Goal: Find specific page/section: Find specific page/section

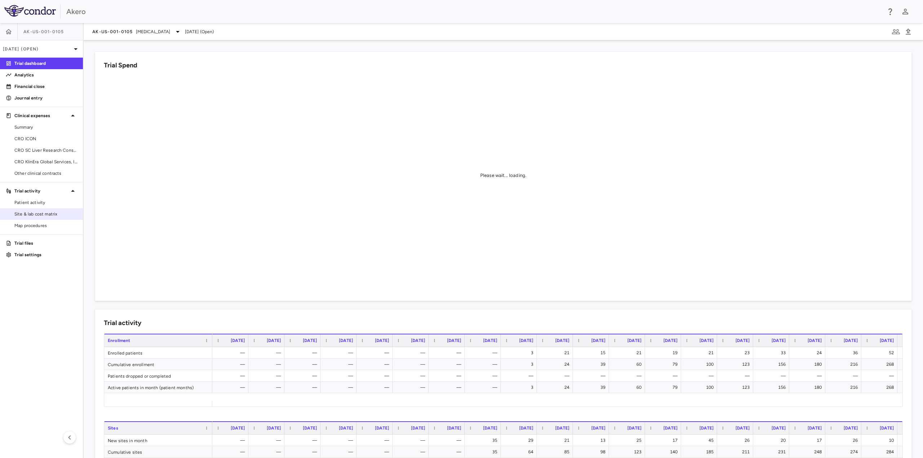
click at [37, 215] on span "Site & lab cost matrix" at bounding box center [45, 214] width 63 height 6
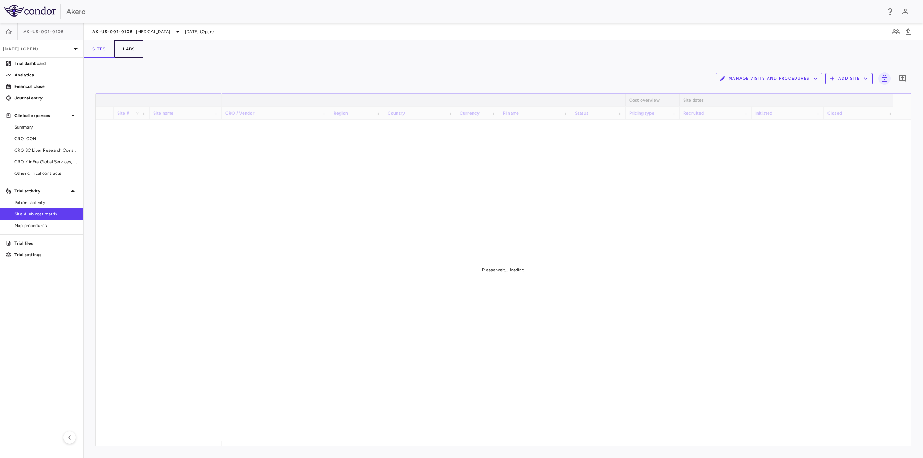
click at [125, 50] on button "Labs" at bounding box center [128, 48] width 29 height 17
